Goal: Transaction & Acquisition: Download file/media

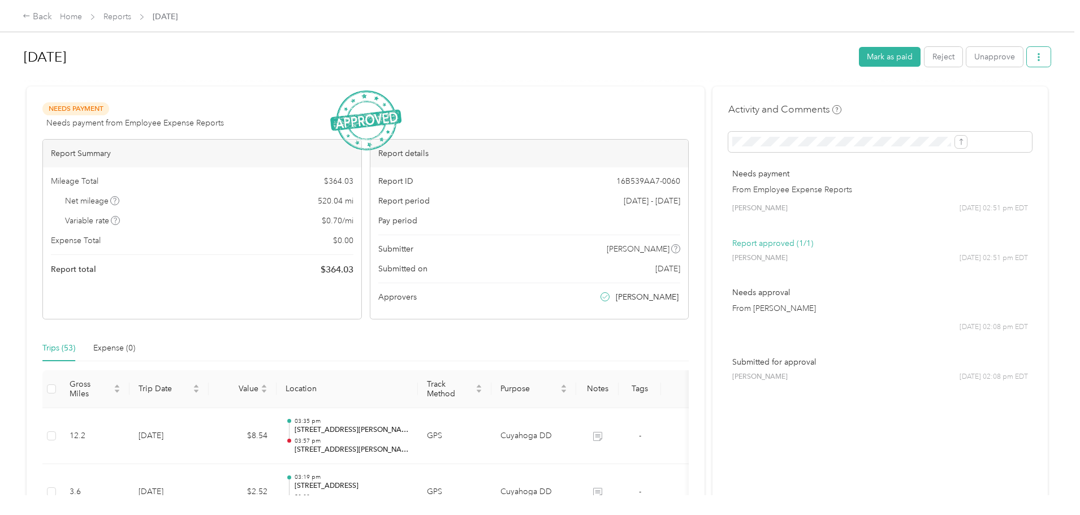
click at [1026, 57] on button "button" at bounding box center [1038, 57] width 24 height 20
click at [931, 96] on span "Download" at bounding box center [913, 99] width 37 height 12
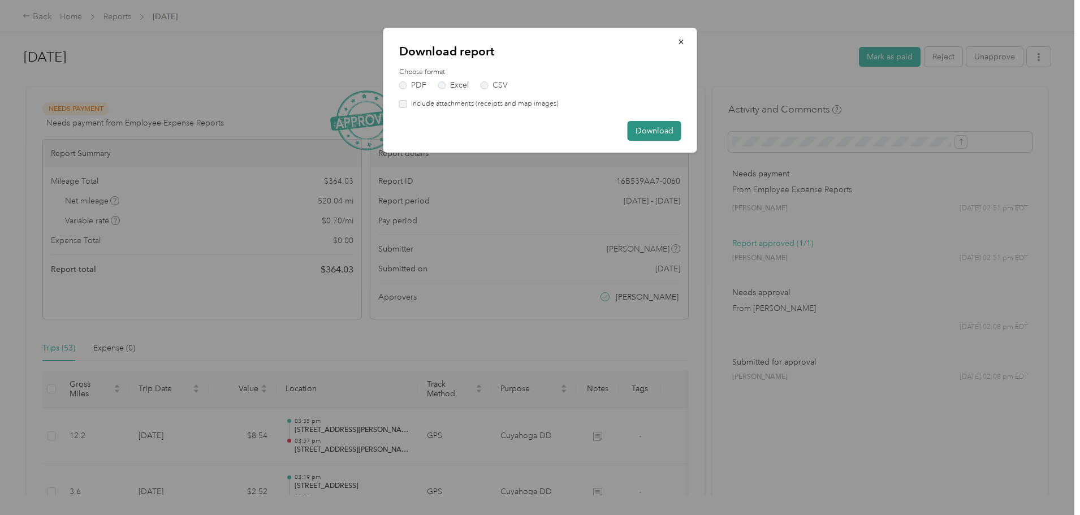
click at [657, 132] on button "Download" at bounding box center [654, 131] width 54 height 20
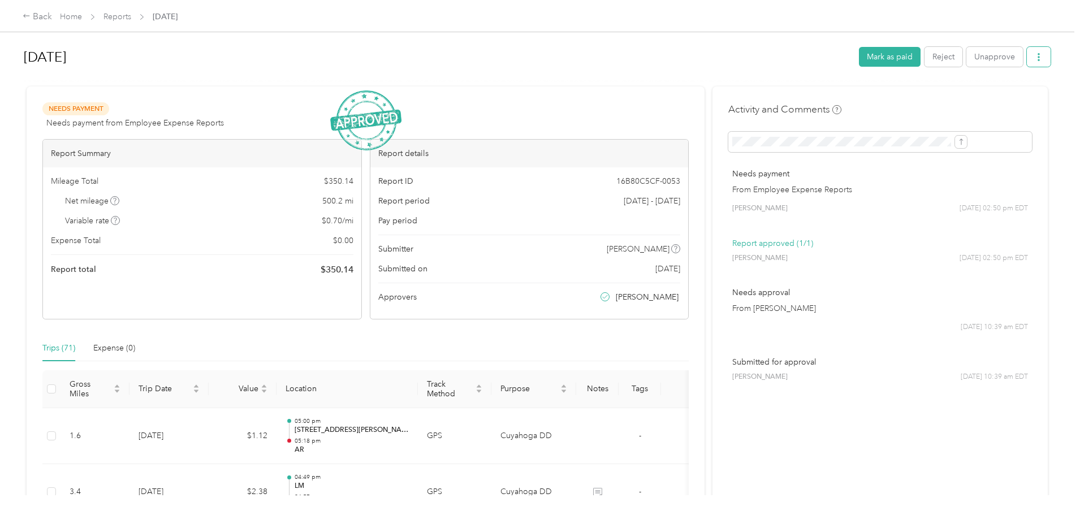
click at [1034, 54] on icon "button" at bounding box center [1038, 57] width 8 height 8
click at [899, 97] on span "Download" at bounding box center [913, 99] width 37 height 12
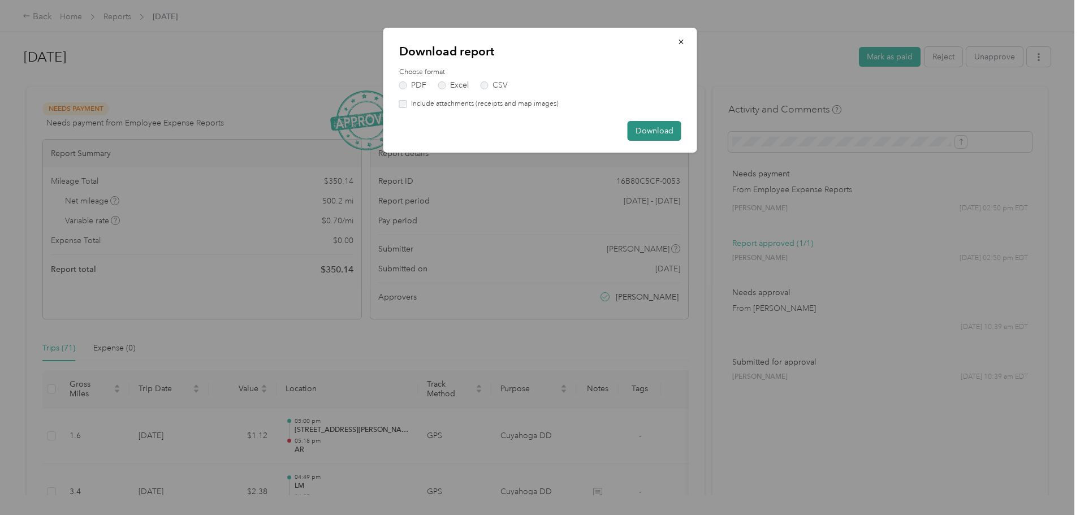
click at [653, 131] on button "Download" at bounding box center [654, 131] width 54 height 20
